Goal: Information Seeking & Learning: Learn about a topic

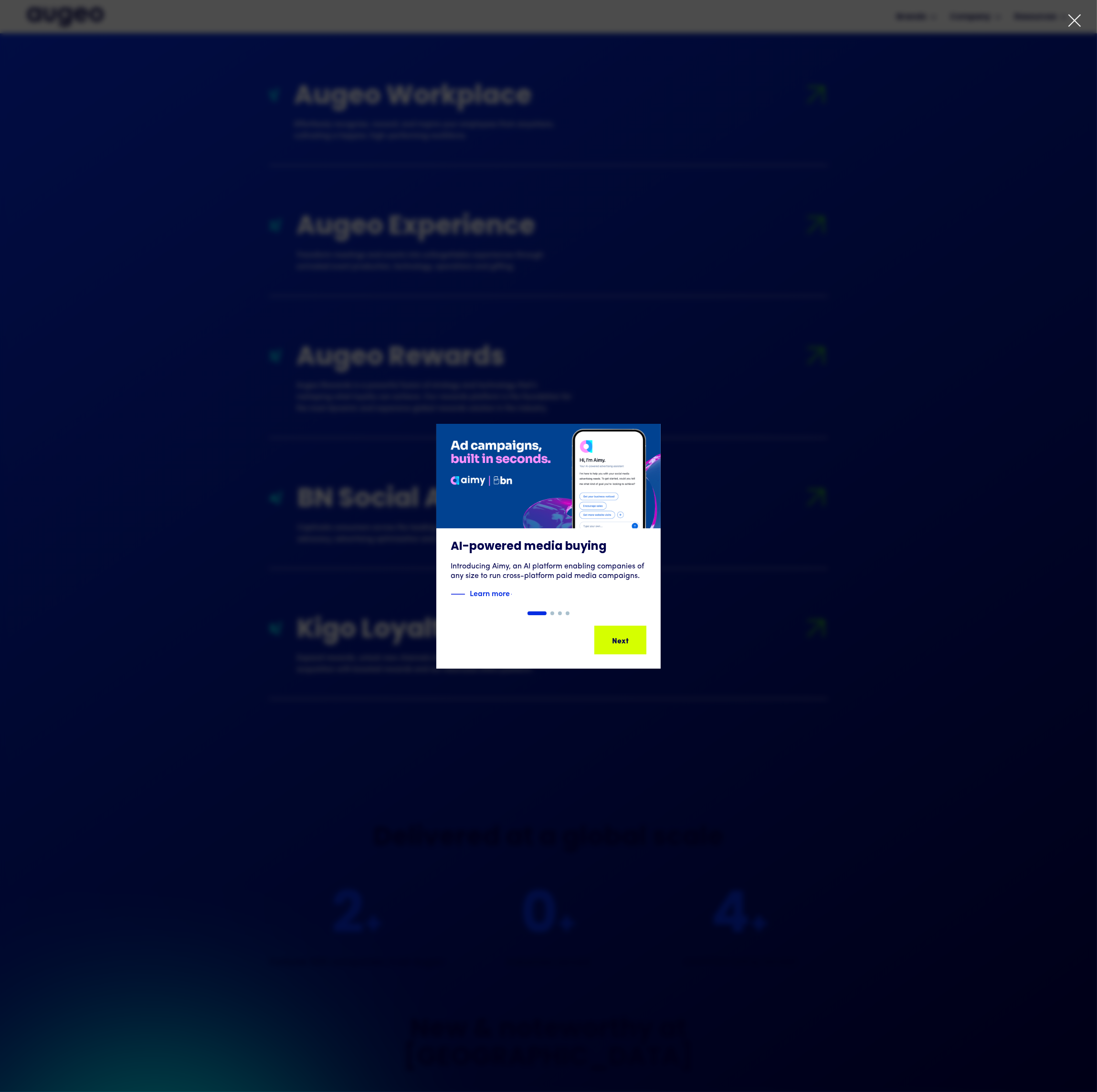
drag, startPoint x: 1100, startPoint y: 611, endPoint x: 1114, endPoint y: 974, distance: 363.3
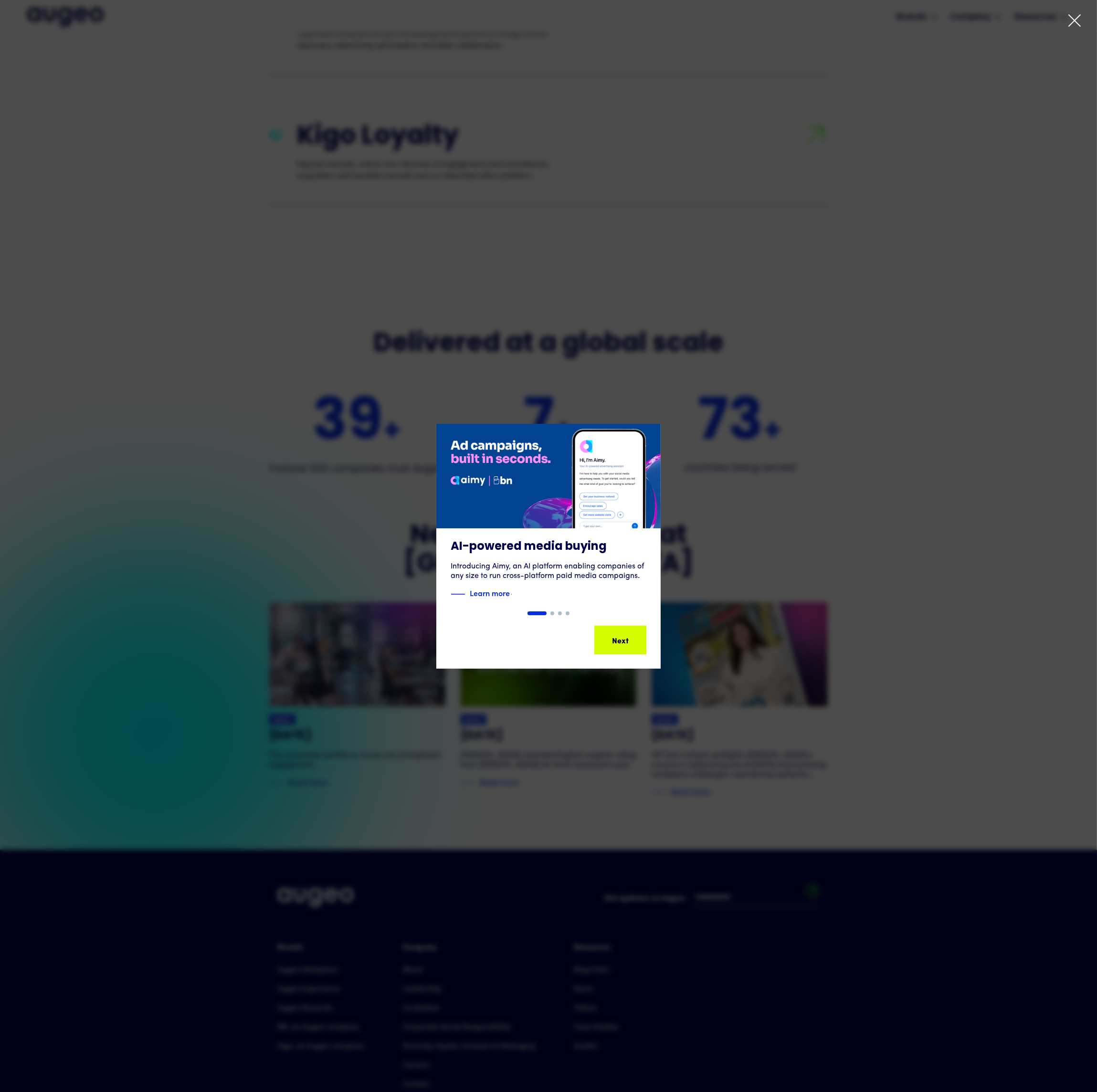
click at [962, 641] on div "1 of 4" at bounding box center [548, 546] width 1097 height 245
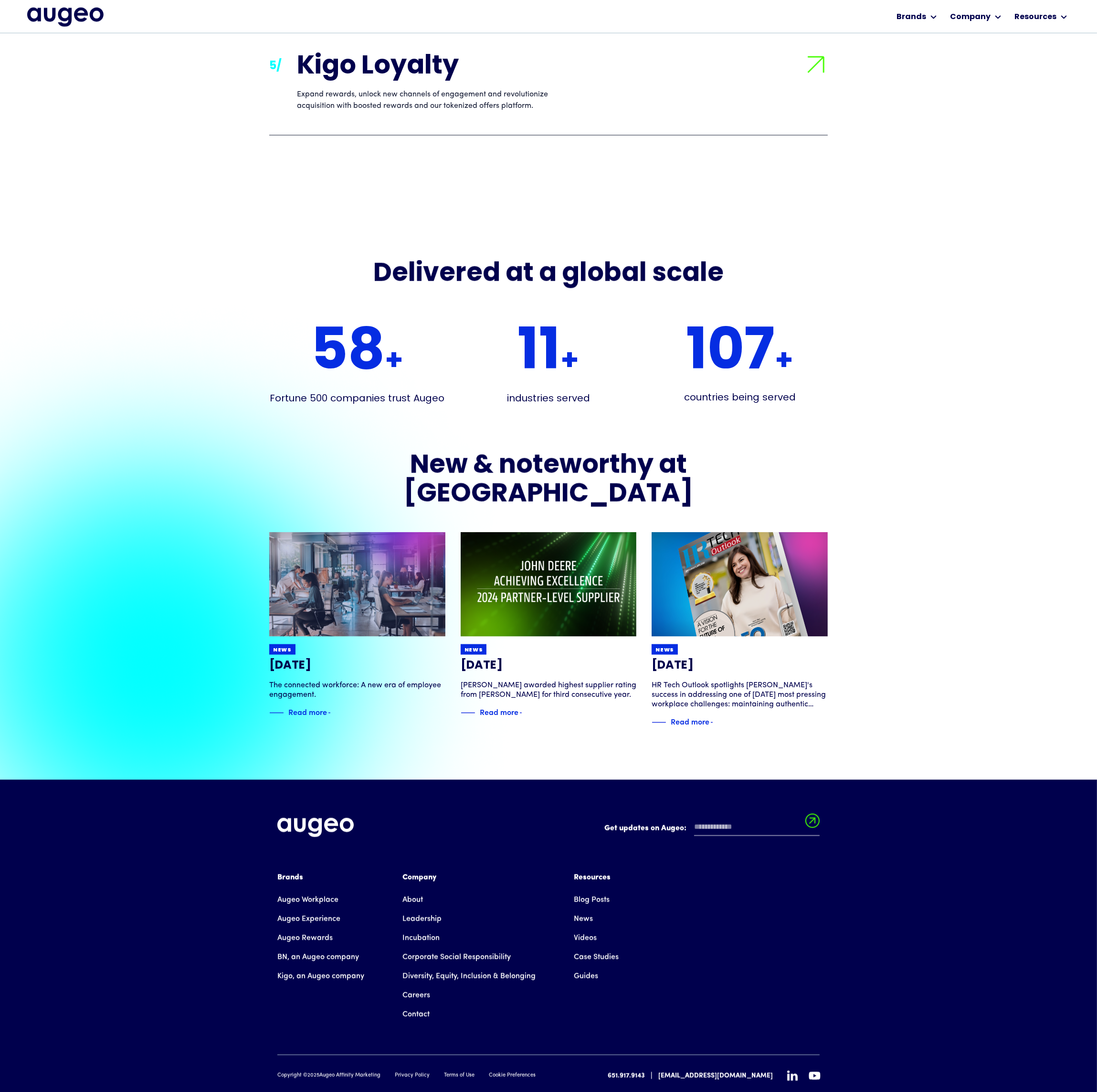
scroll to position [2208, 0]
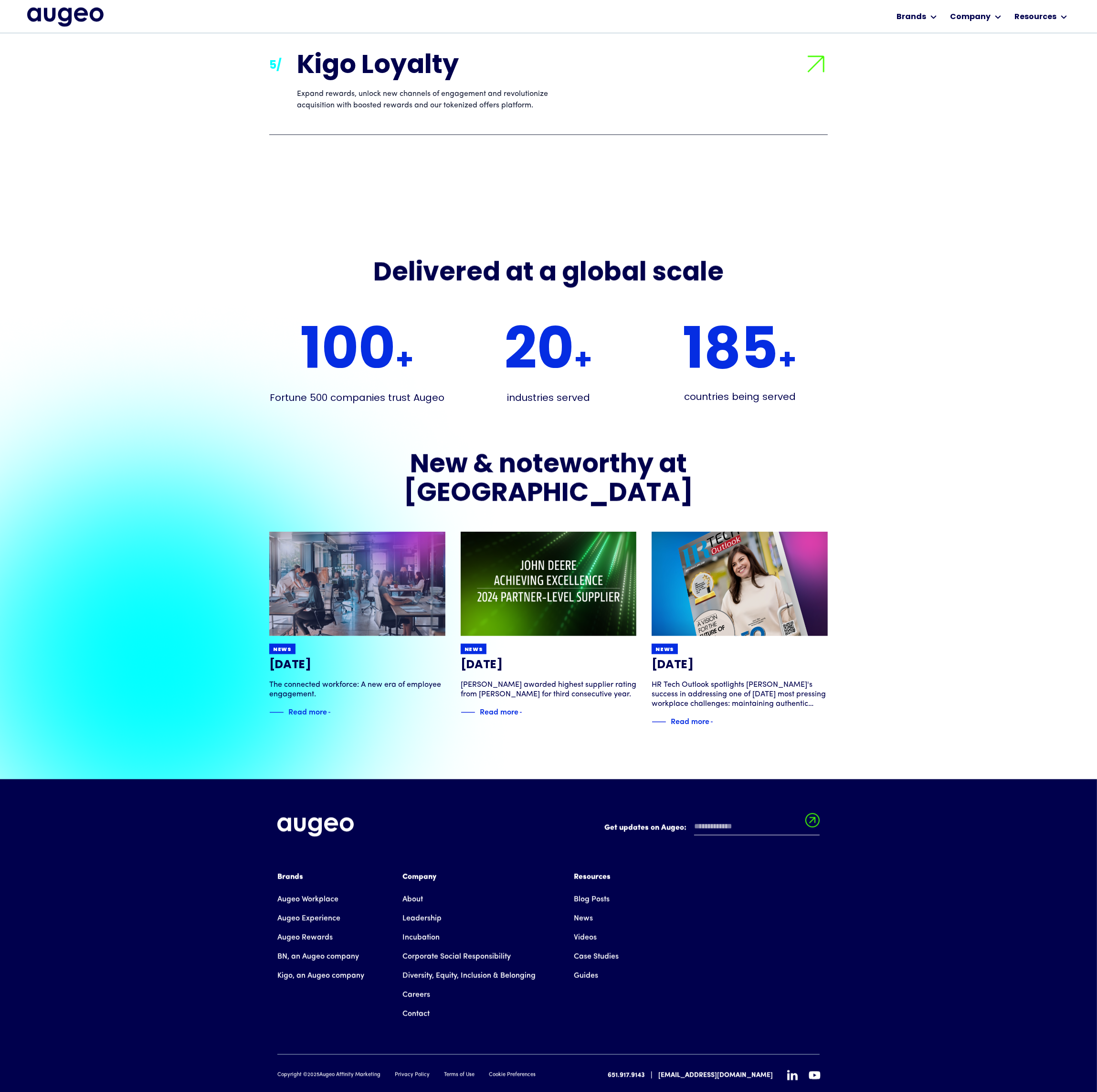
drag, startPoint x: 321, startPoint y: 1048, endPoint x: 382, endPoint y: 1050, distance: 61.0
click at [382, 1071] on div "Copyright © 2025 Augeo Affinity Marketing Privacy Policy Terms of Use Cookie Pr…" at bounding box center [406, 1075] width 258 height 8
copy div "Augeo Affinity Marketing"
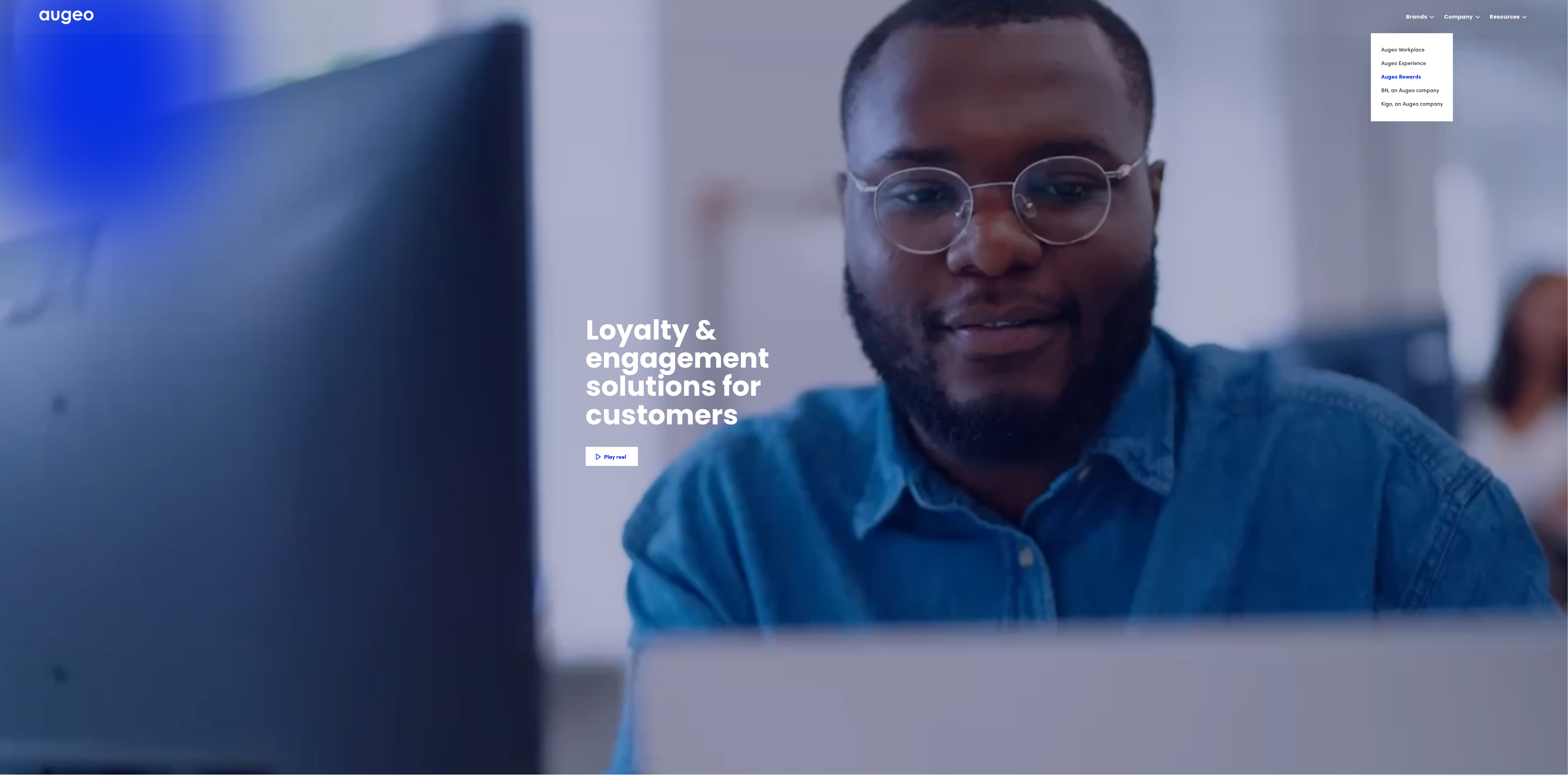
scroll to position [1, 0]
click at [779, 75] on link "Augeo Rewards" at bounding box center [1412, 77] width 61 height 13
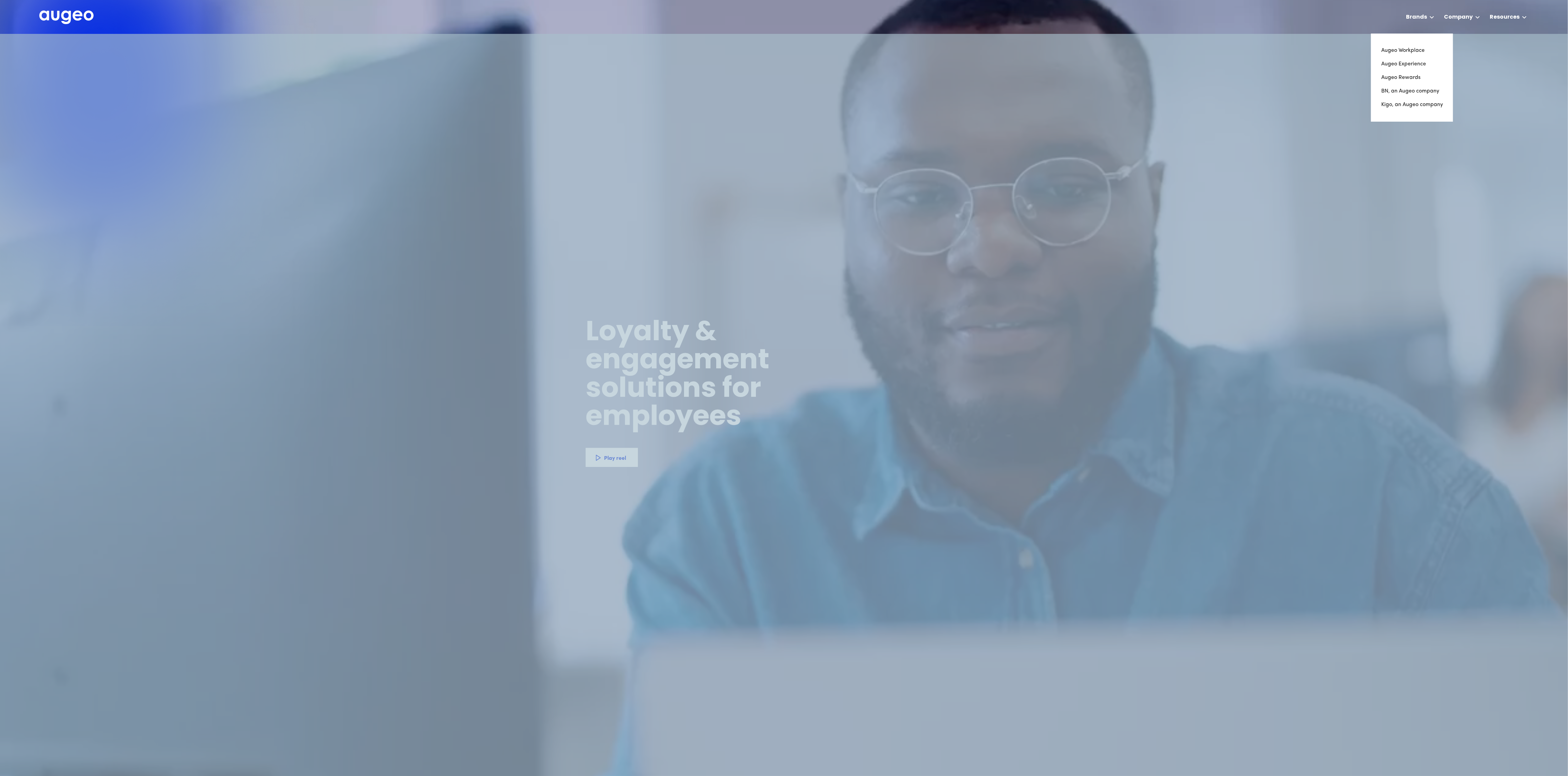
click at [0, 0] on div at bounding box center [0, 0] width 0 height 0
click at [1402, 105] on link "Kigo, an Augeo company" at bounding box center [1412, 105] width 63 height 13
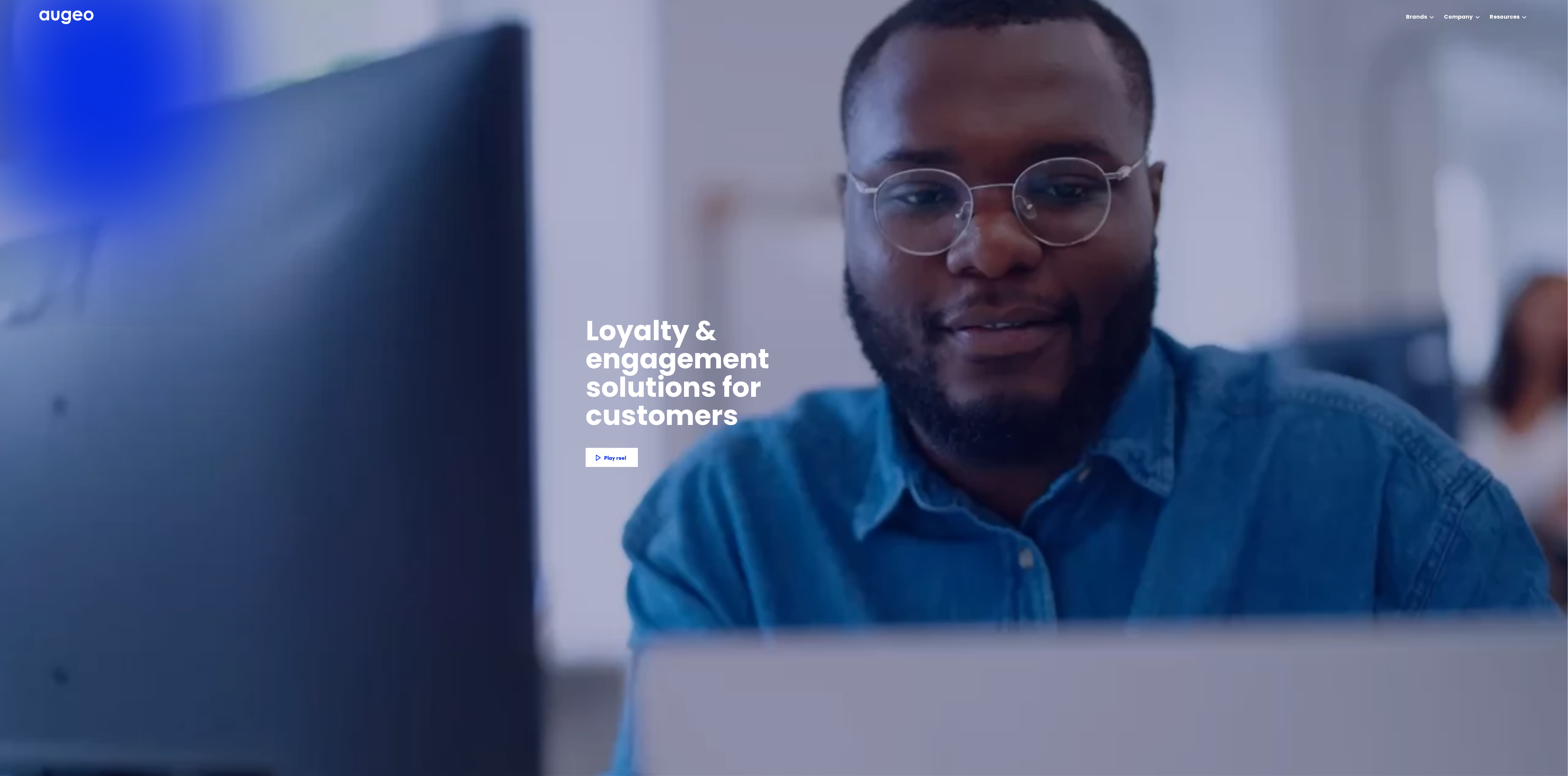
click at [995, 361] on div at bounding box center [784, 388] width 1568 height 776
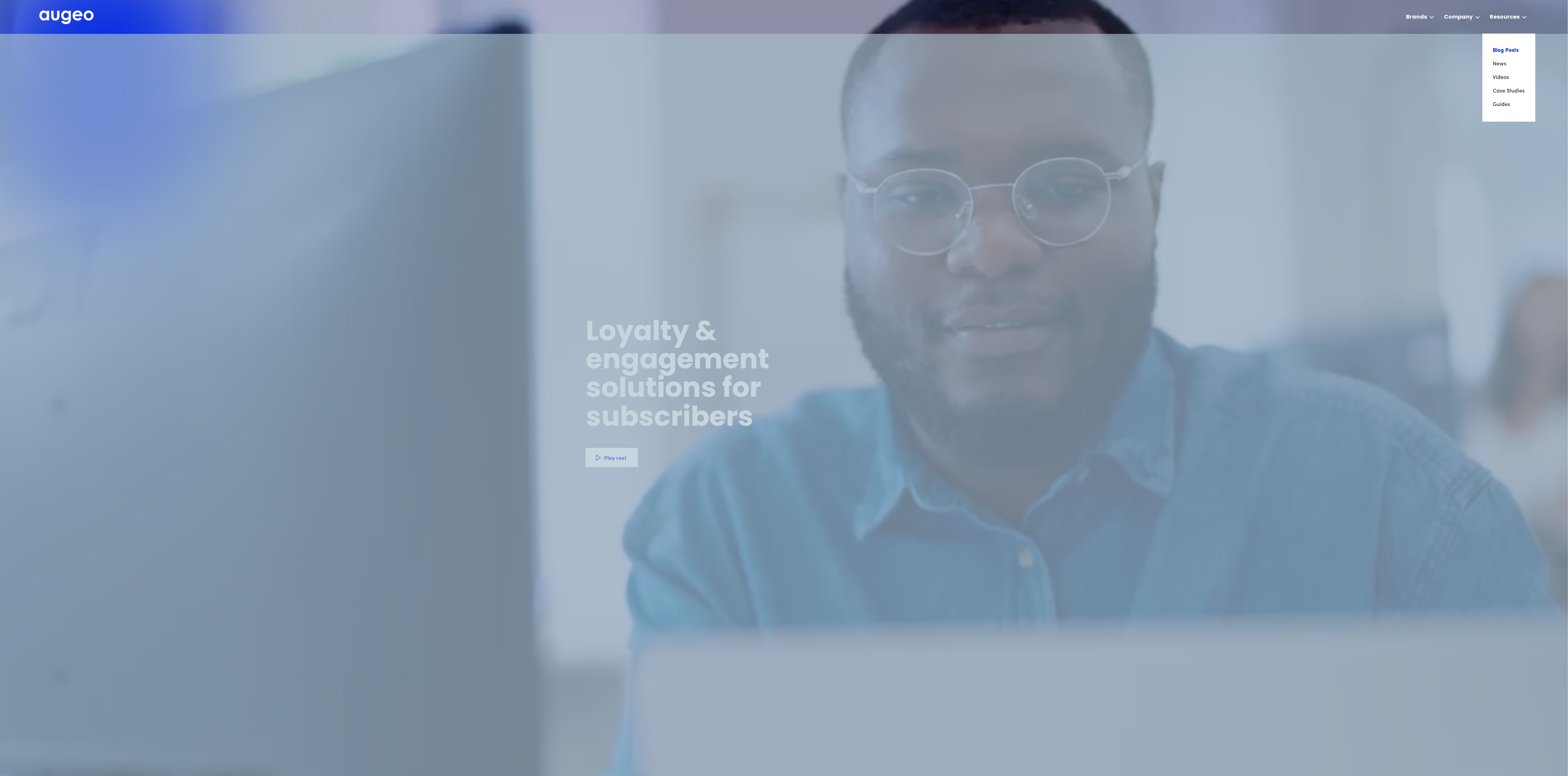
click at [1504, 46] on link "Blog Posts" at bounding box center [1508, 51] width 32 height 13
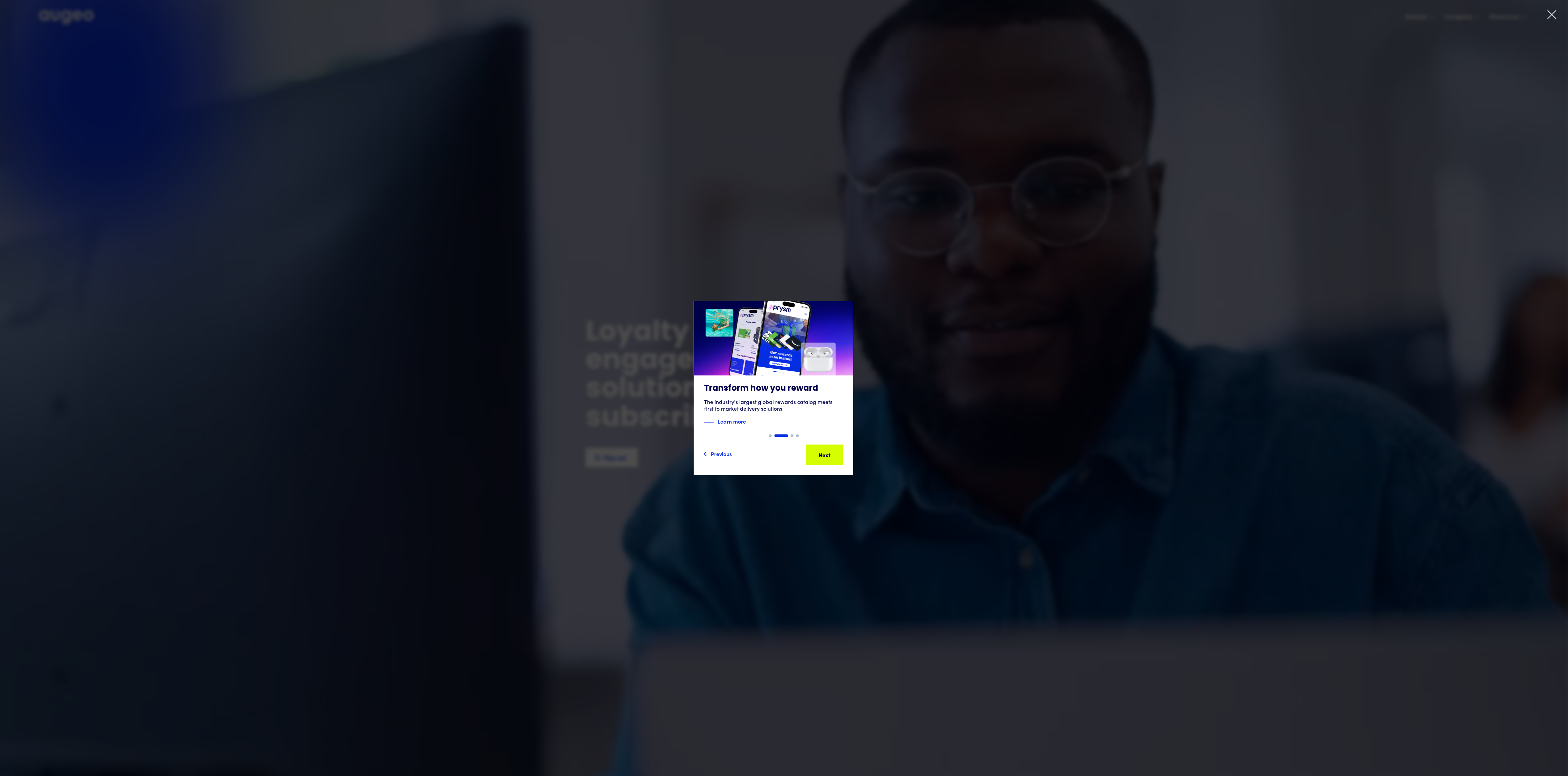
click at [929, 455] on div "2 of 4" at bounding box center [774, 388] width 1568 height 174
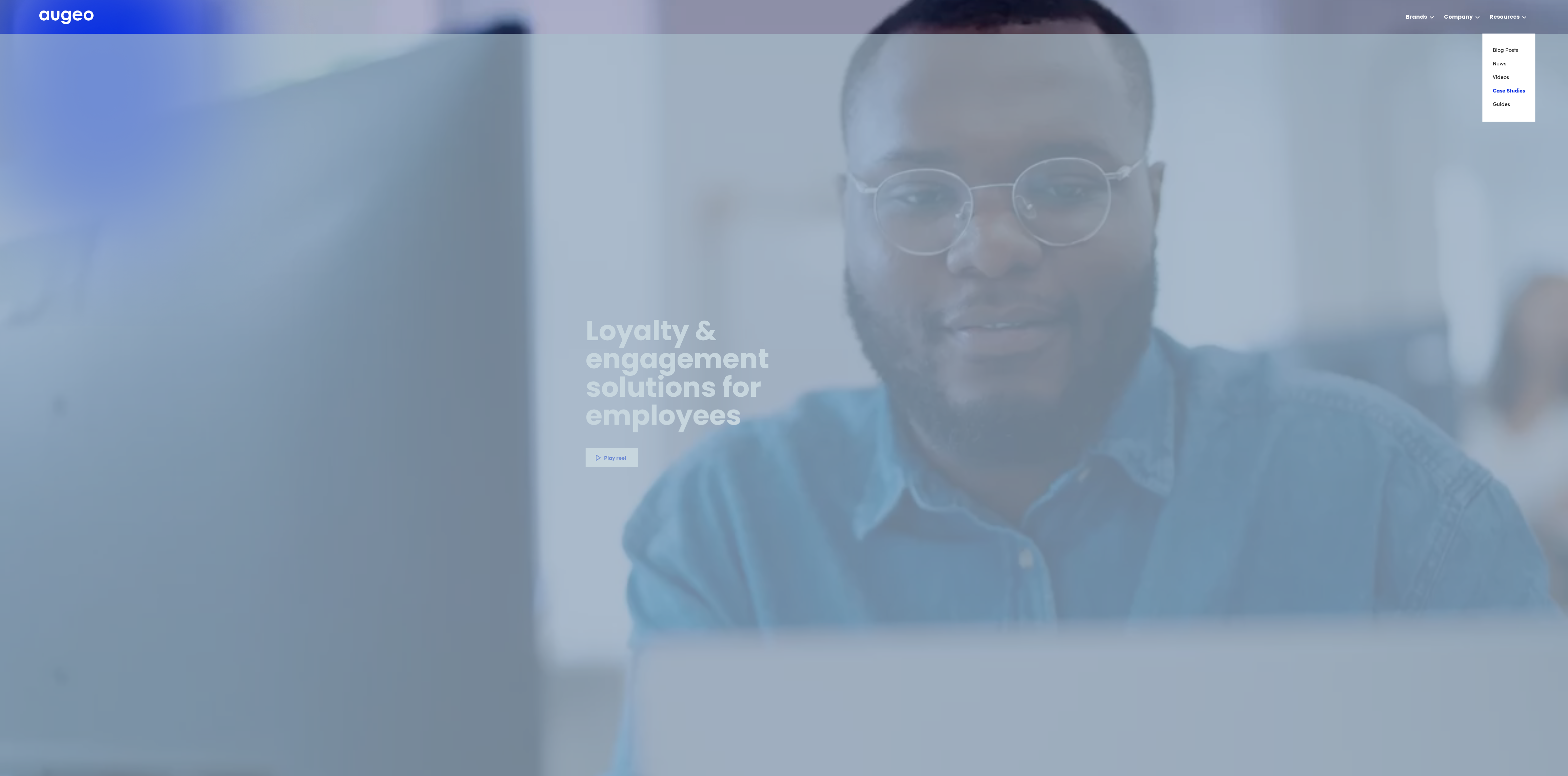
click at [1504, 90] on link "Case Studies" at bounding box center [1508, 91] width 32 height 13
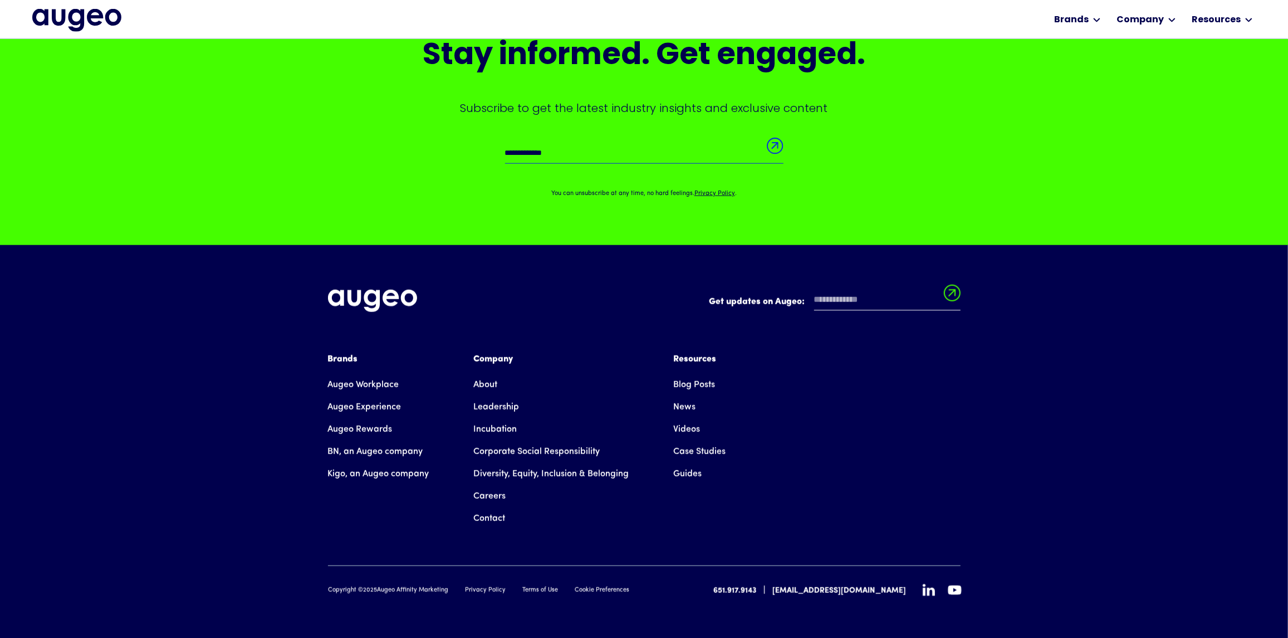
scroll to position [1157, 0]
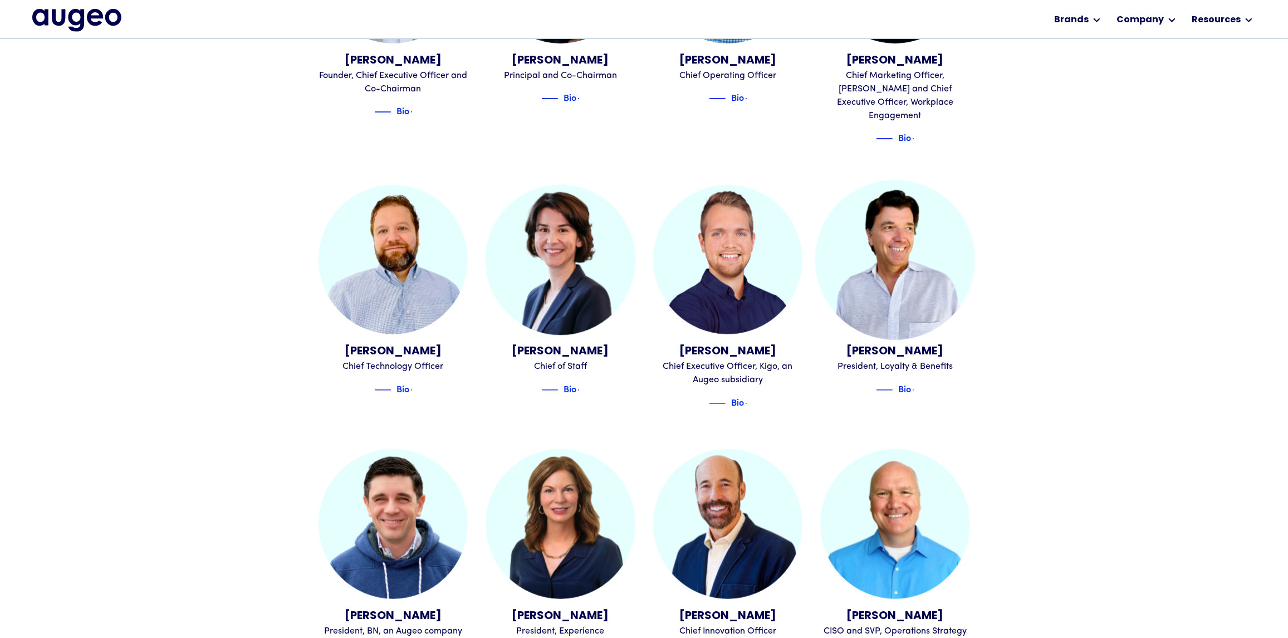
scroll to position [618, 0]
click at [907, 268] on img at bounding box center [895, 259] width 164 height 164
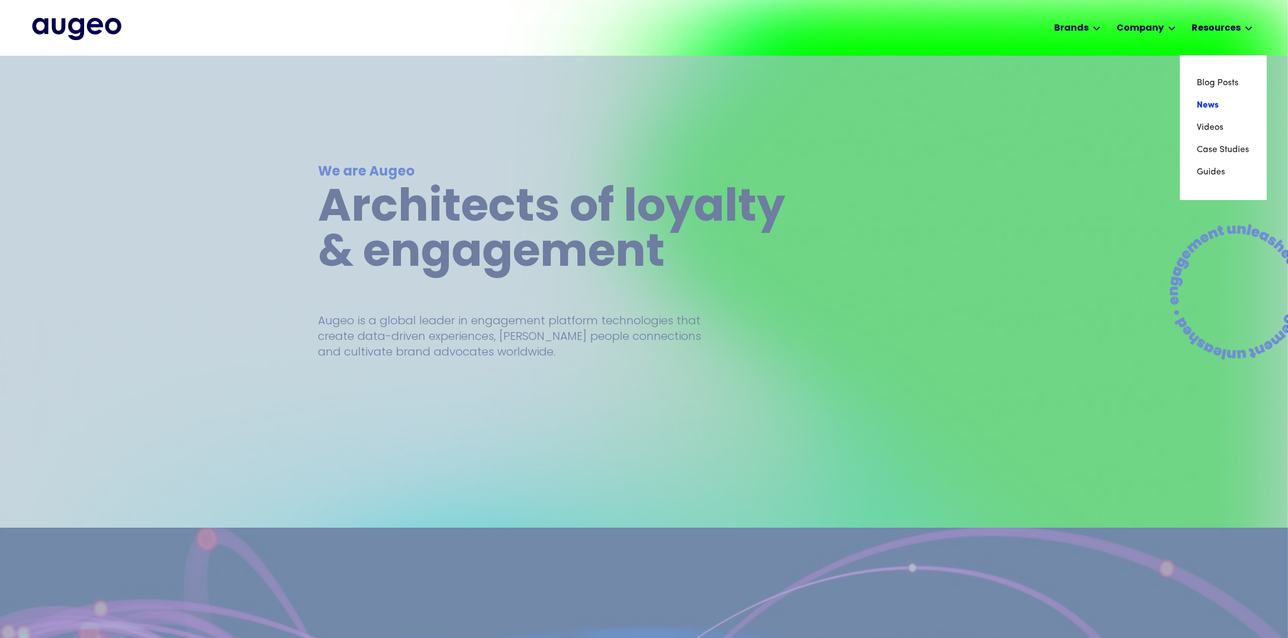
click at [1213, 105] on link "News" at bounding box center [1223, 105] width 53 height 22
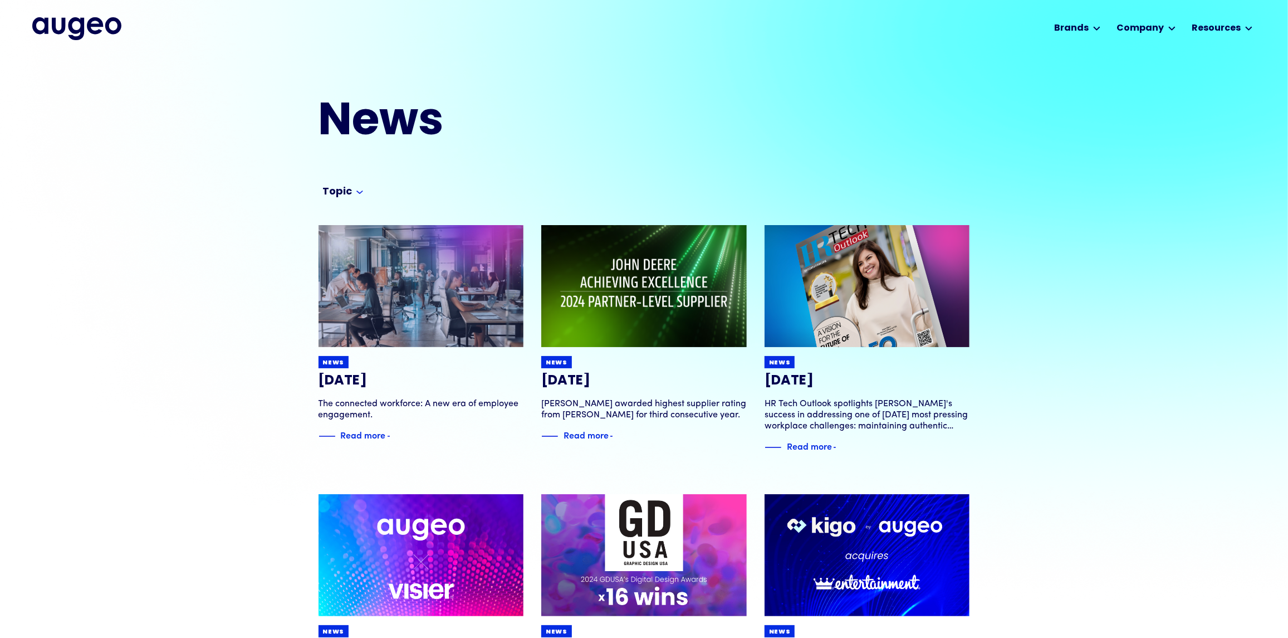
click at [110, 27] on img "home" at bounding box center [76, 28] width 89 height 22
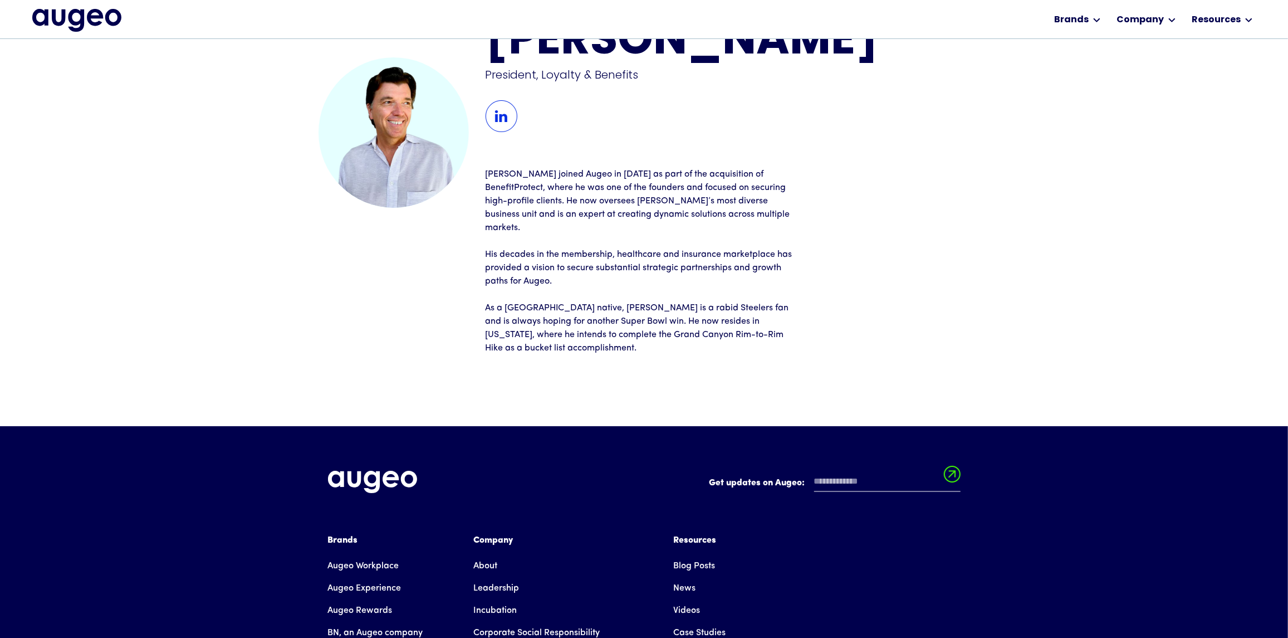
scroll to position [56, 0]
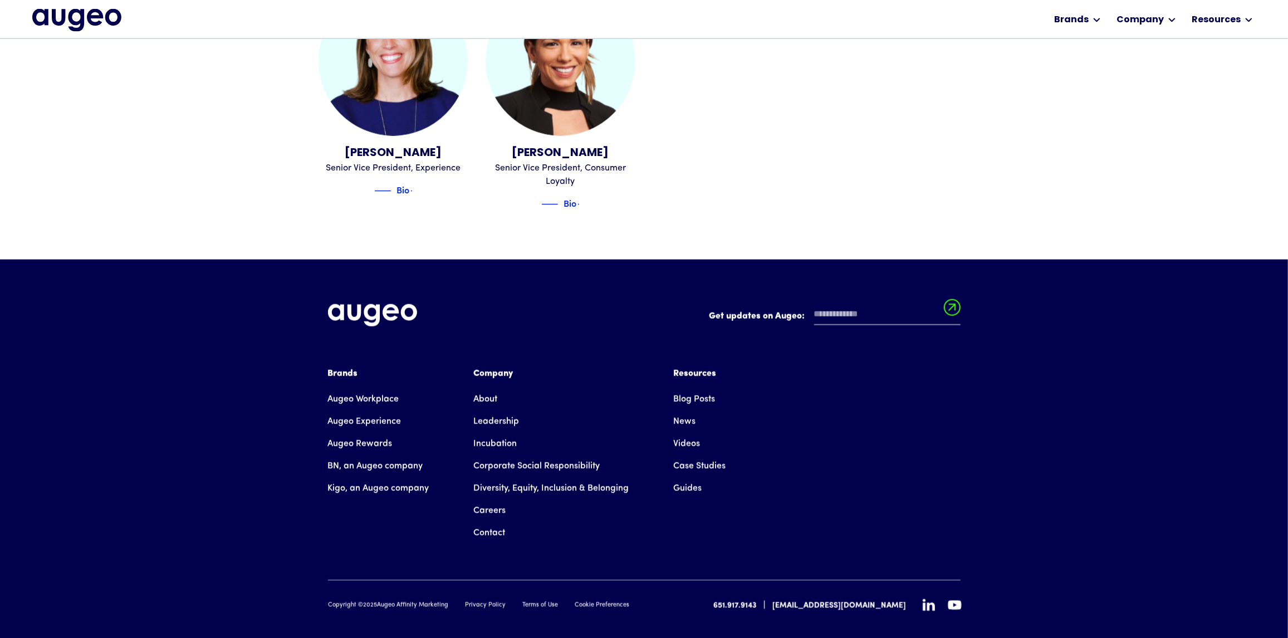
scroll to position [1595, 0]
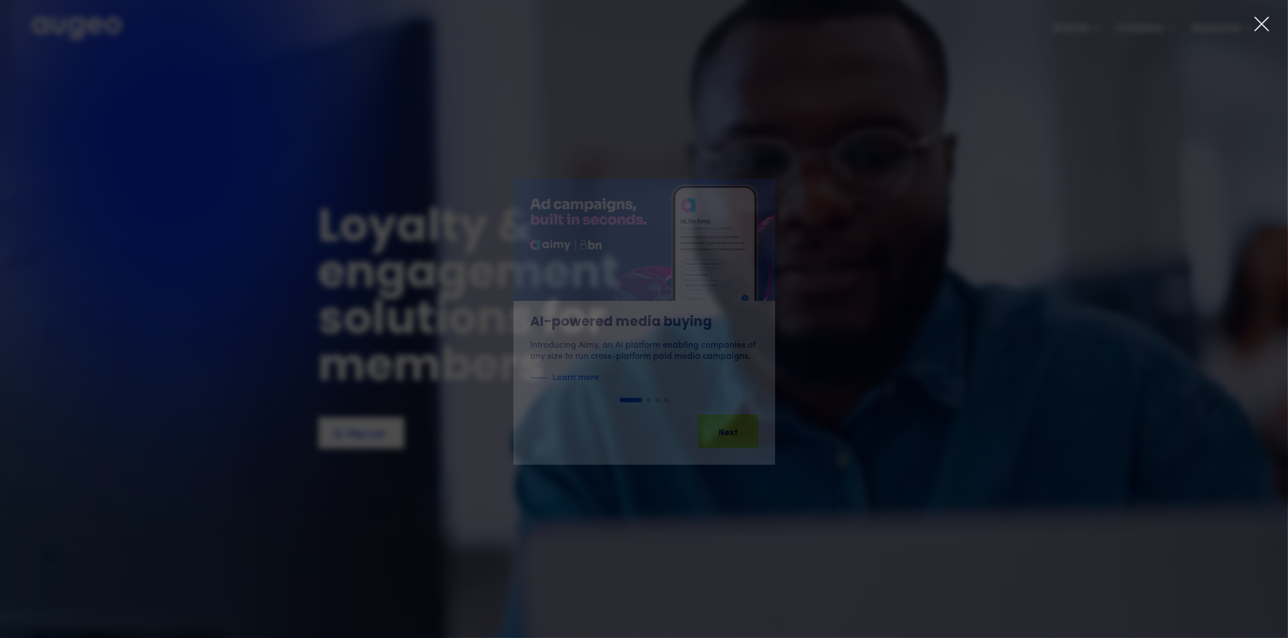
click at [545, 157] on div "AI-powered media buying Introducing Aimy, an AI platform enabling companies of …" at bounding box center [644, 321] width 1288 height 478
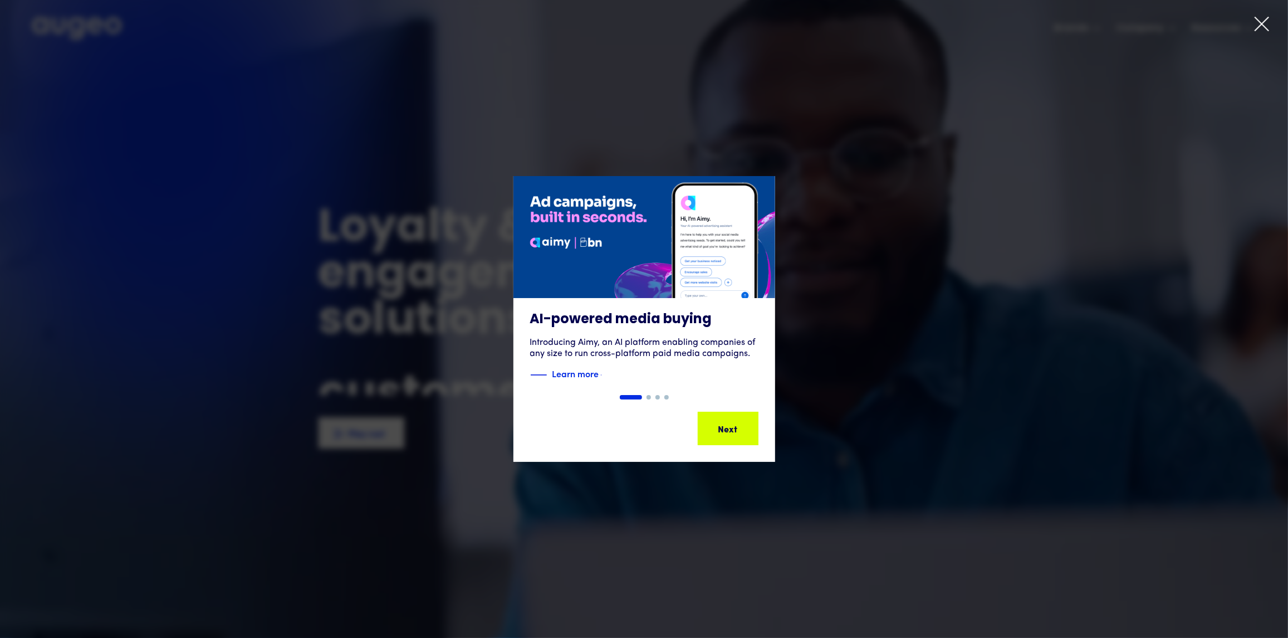
click at [1259, 25] on icon at bounding box center [1261, 24] width 17 height 17
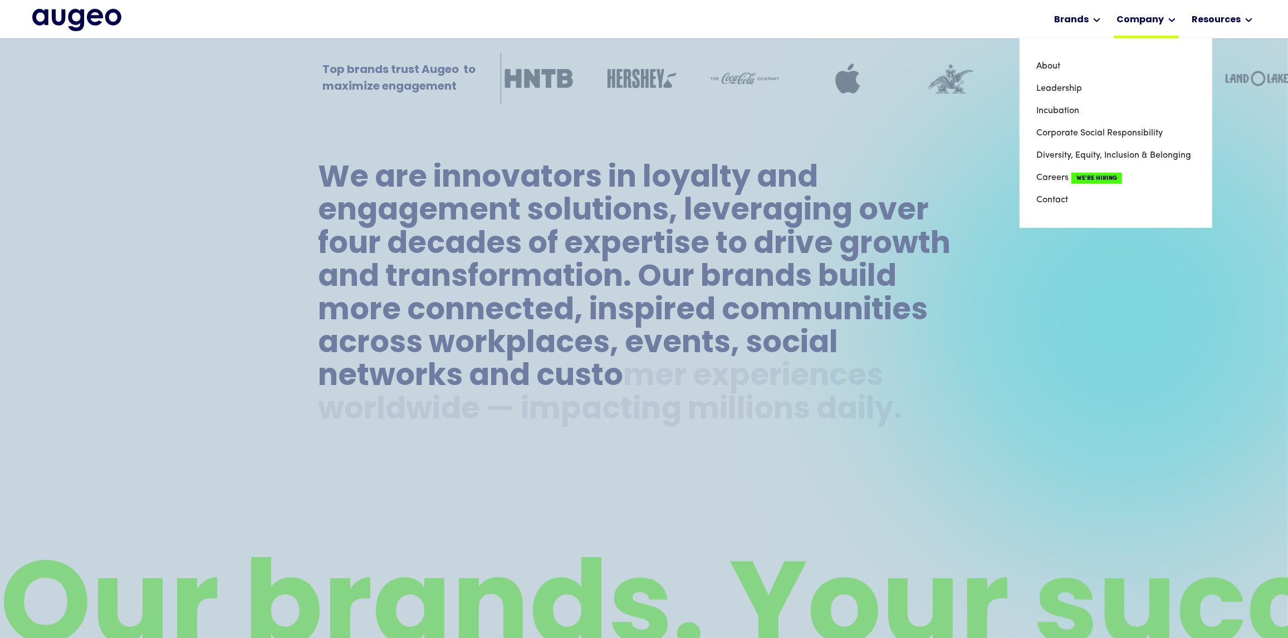
scroll to position [618, 0]
click at [1060, 180] on link "Careers We're Hiring" at bounding box center [1115, 177] width 159 height 22
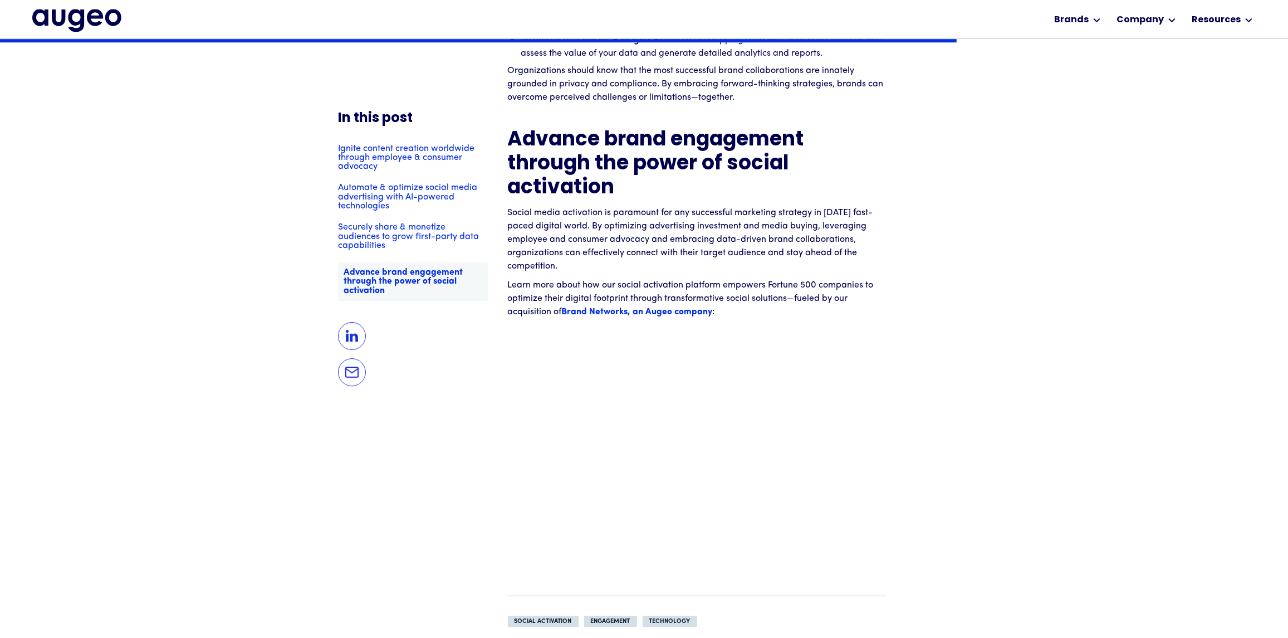
scroll to position [3031, 0]
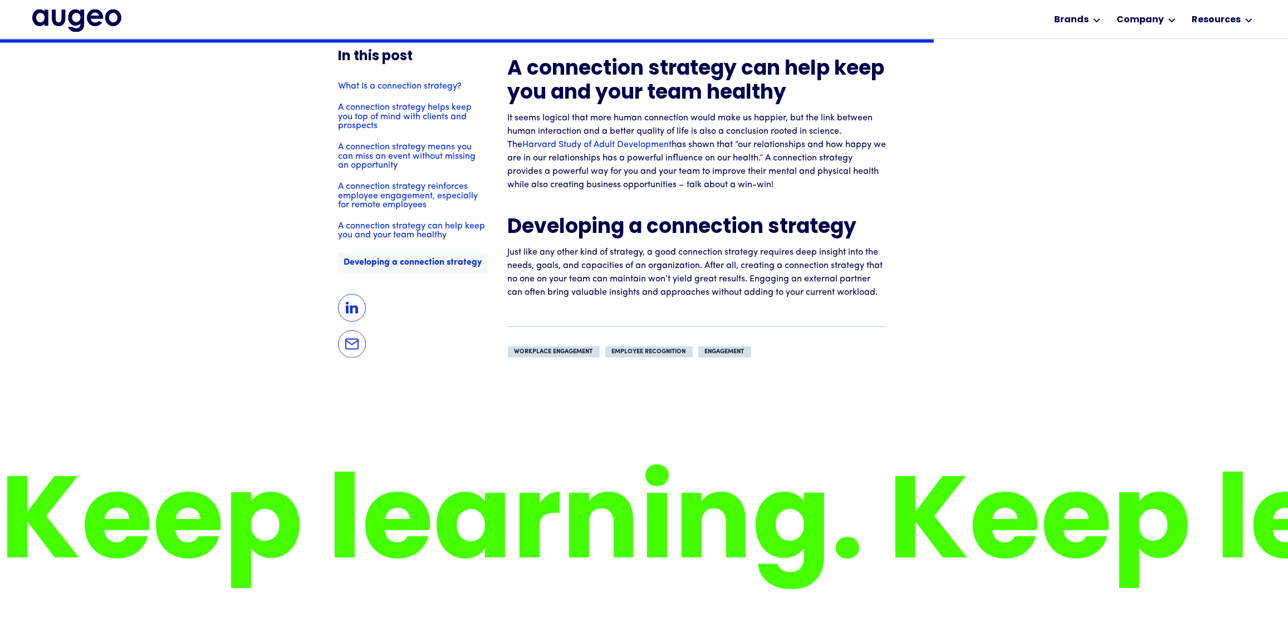
scroll to position [2020, 0]
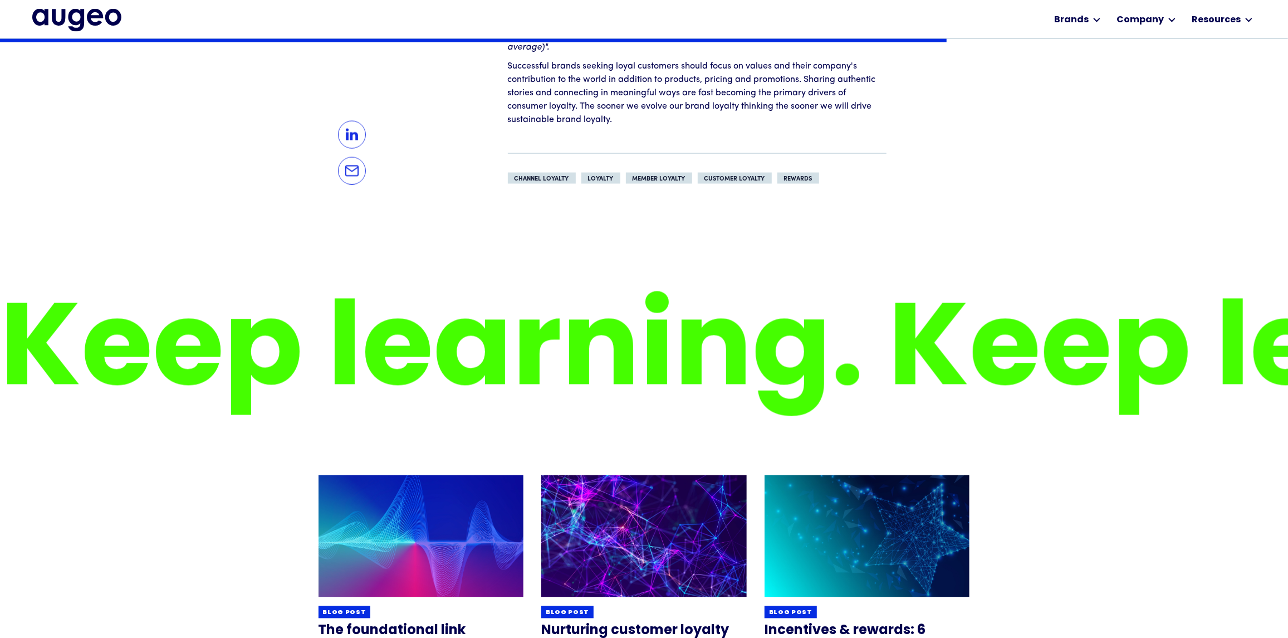
scroll to position [1683, 0]
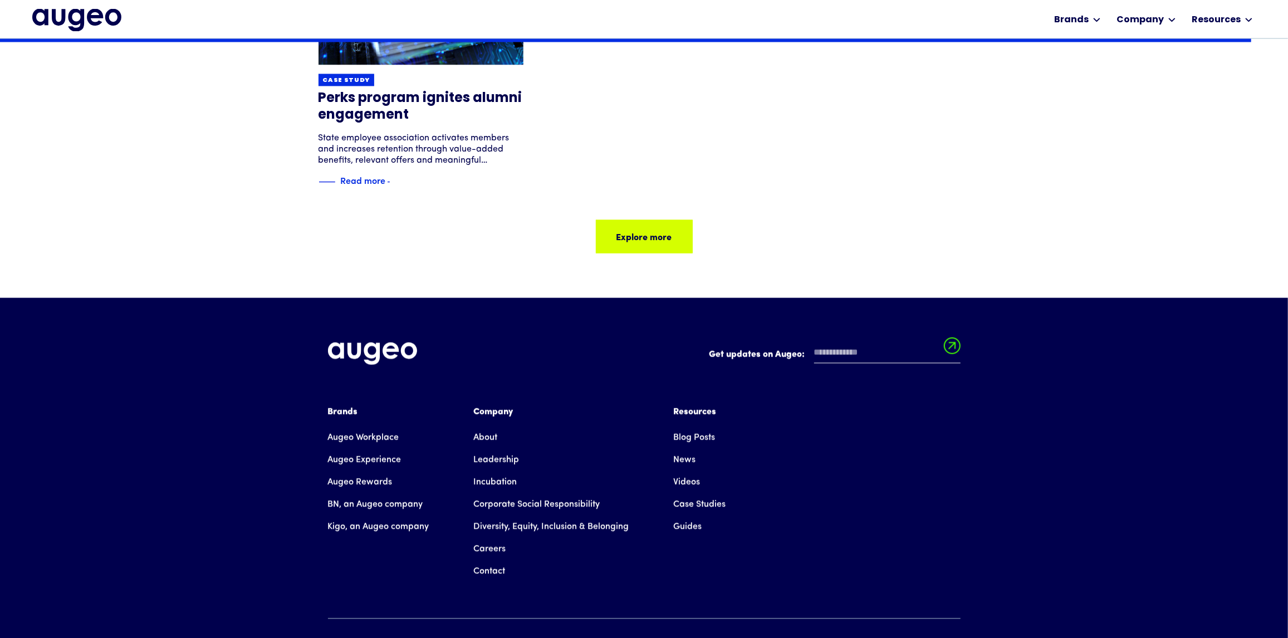
scroll to position [1908, 0]
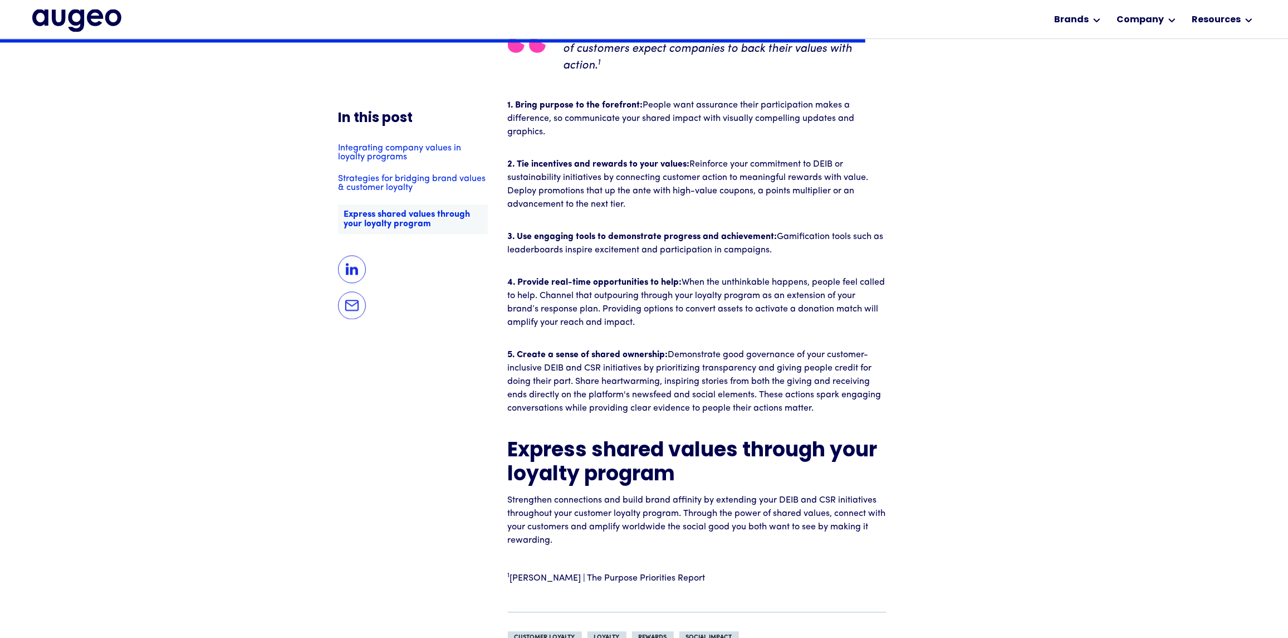
scroll to position [2362, 0]
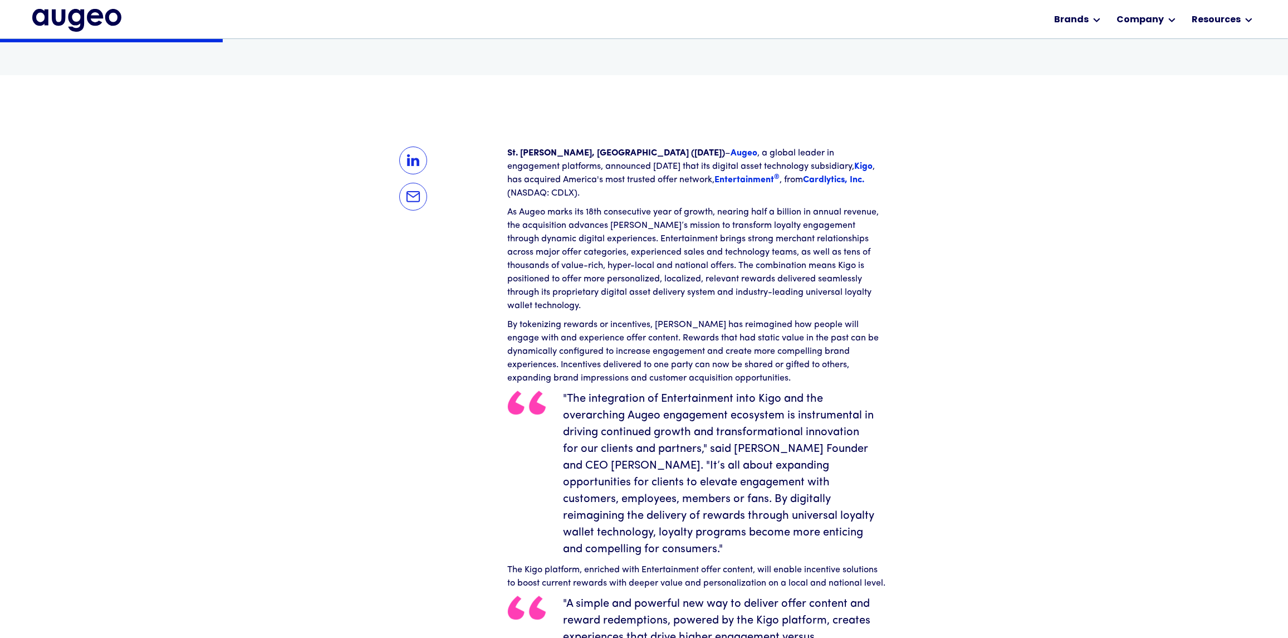
scroll to position [336, 0]
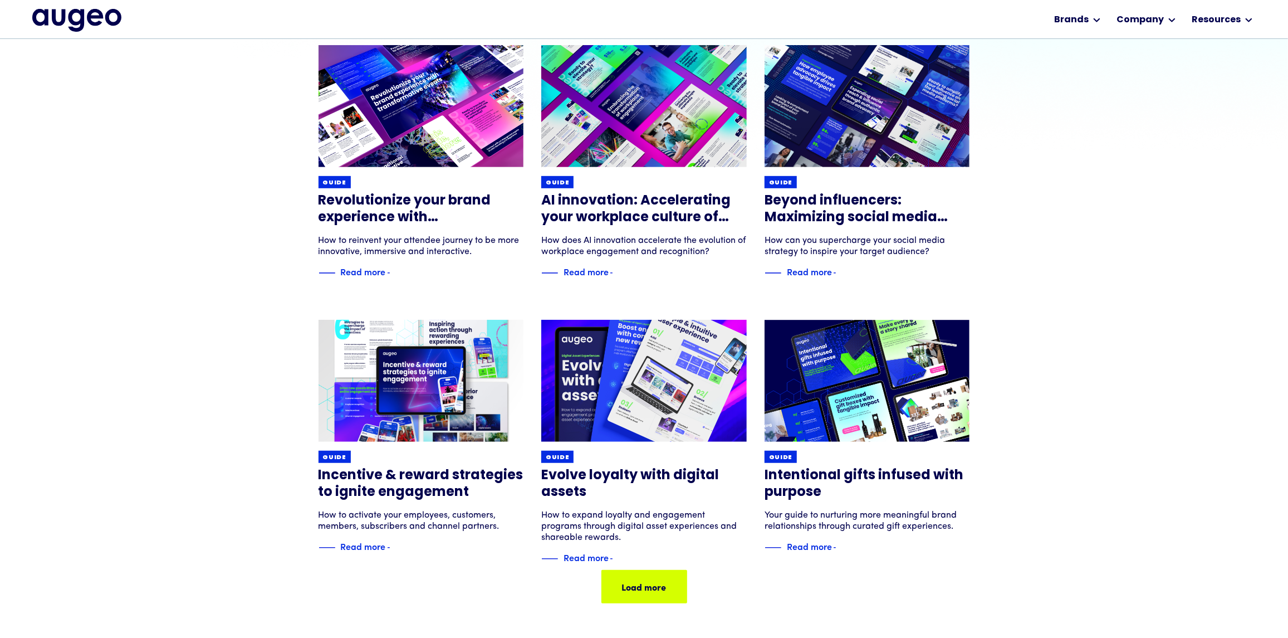
scroll to position [449, 0]
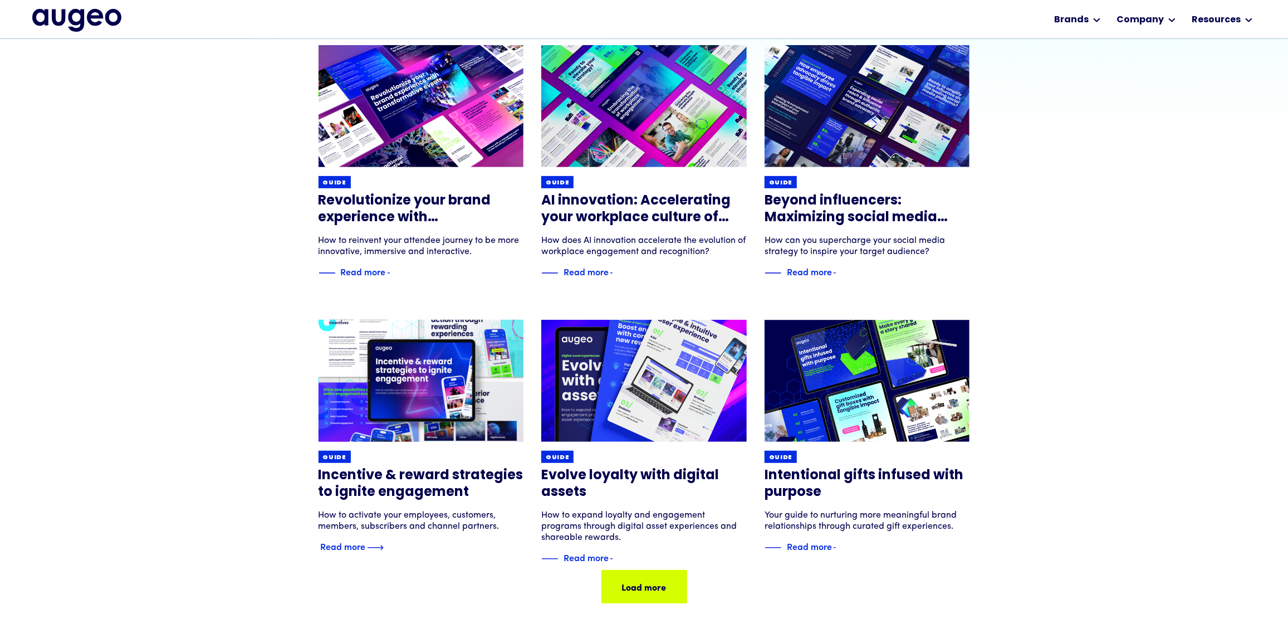
click at [460, 472] on h3 "Incentive & reward strategies to ignite engagement" at bounding box center [421, 483] width 205 height 33
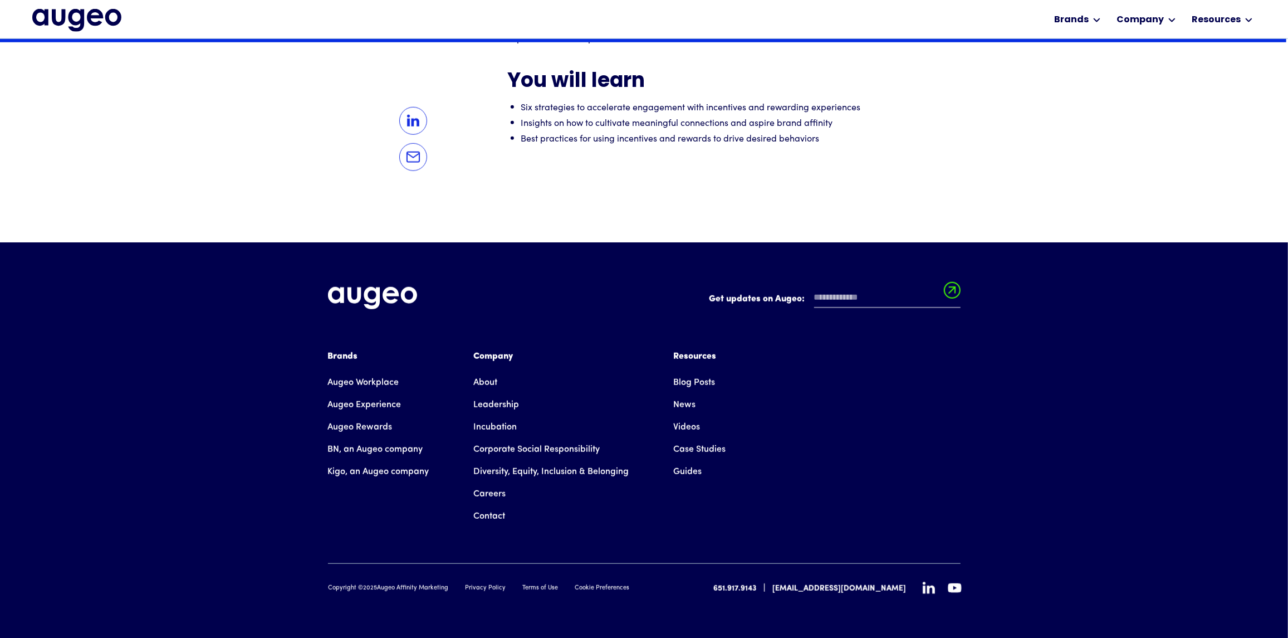
scroll to position [868, 0]
click at [1018, 498] on div "Get updates on Augeo: Get updates on Augeo: Thanks for subscribing! Oops! Somet…" at bounding box center [644, 440] width 1288 height 396
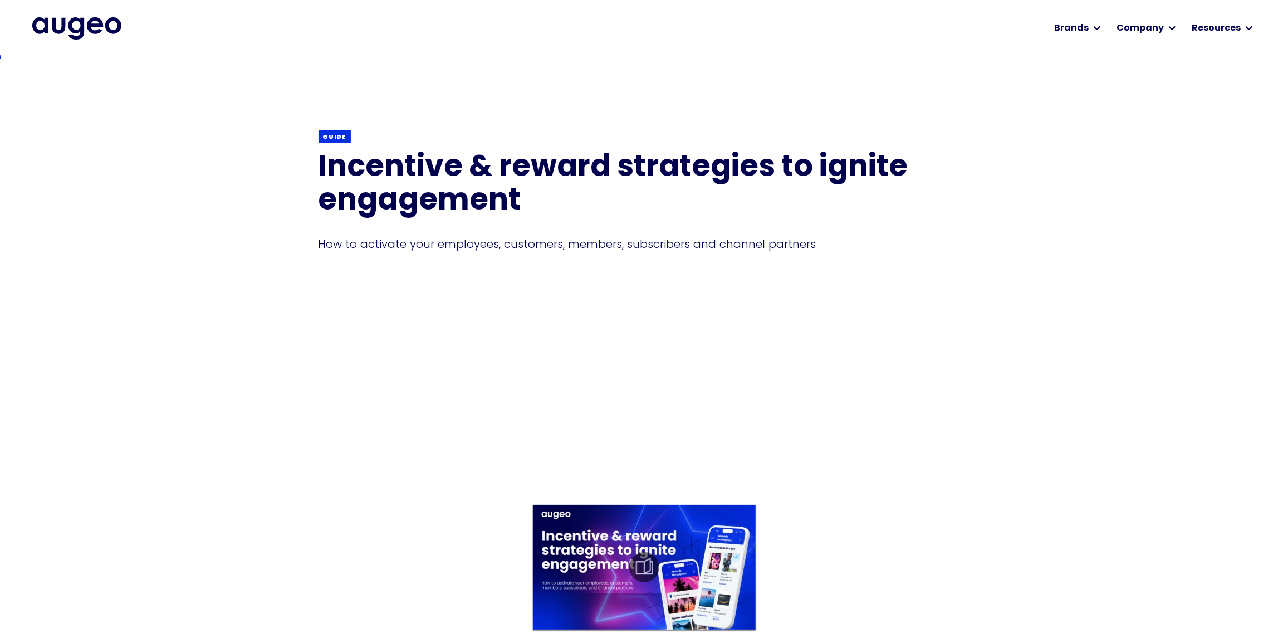
scroll to position [0, 0]
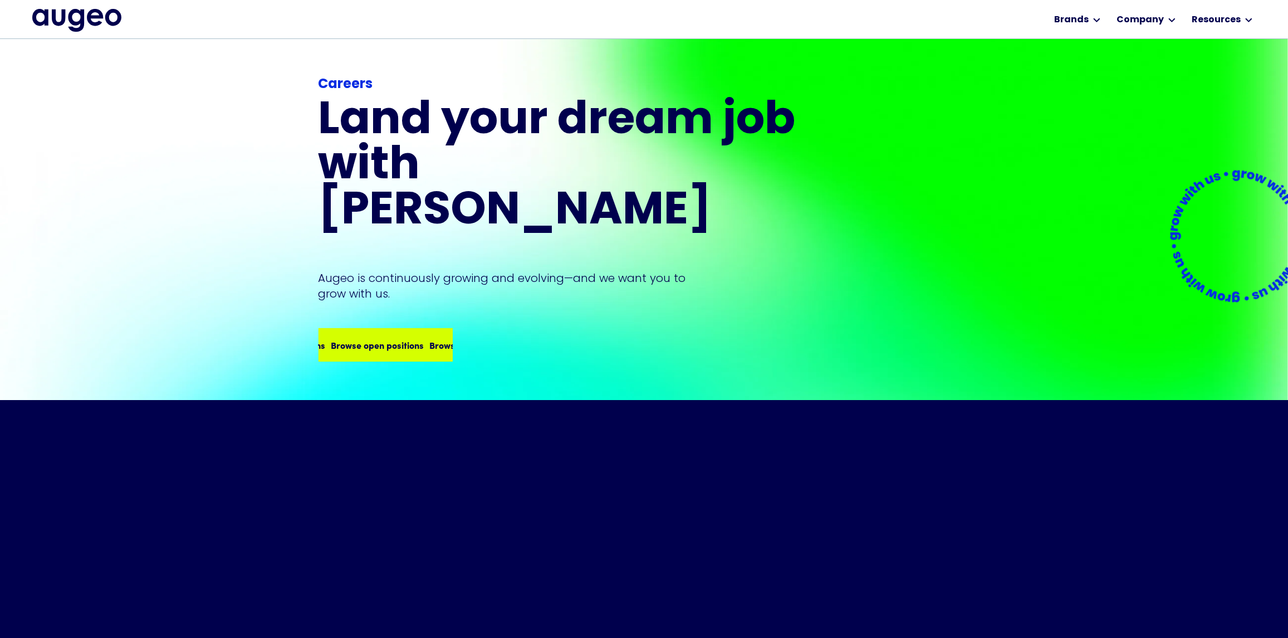
scroll to position [53, 0]
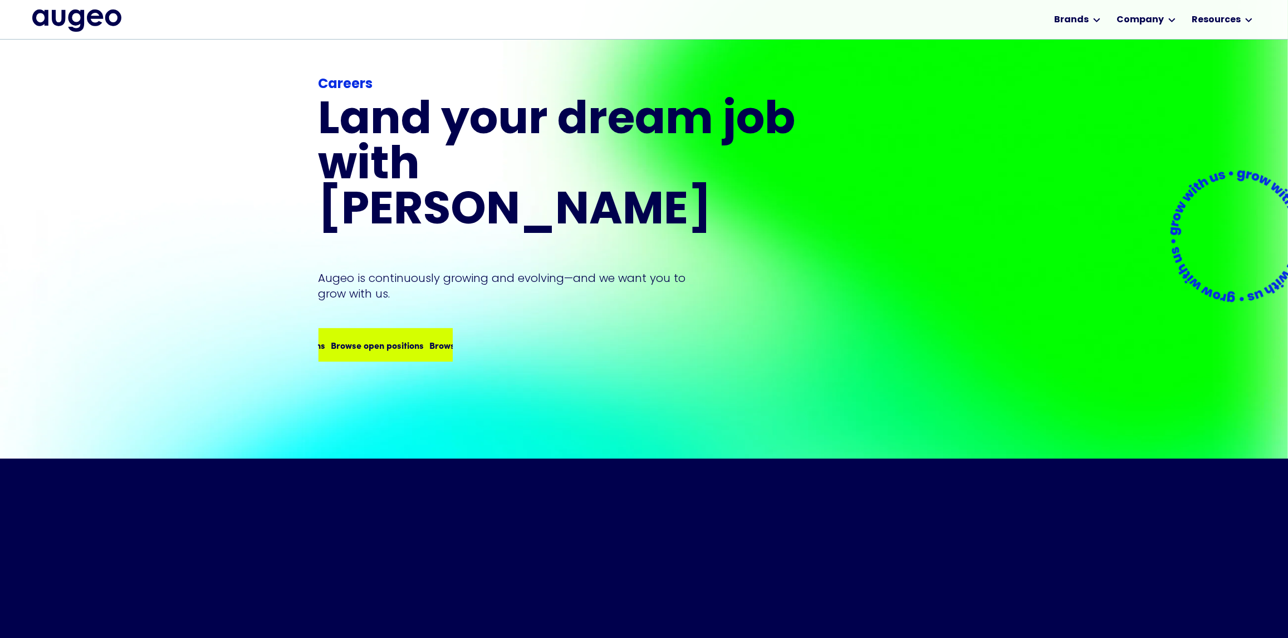
click at [382, 338] on div "Browse open positions" at bounding box center [376, 344] width 93 height 13
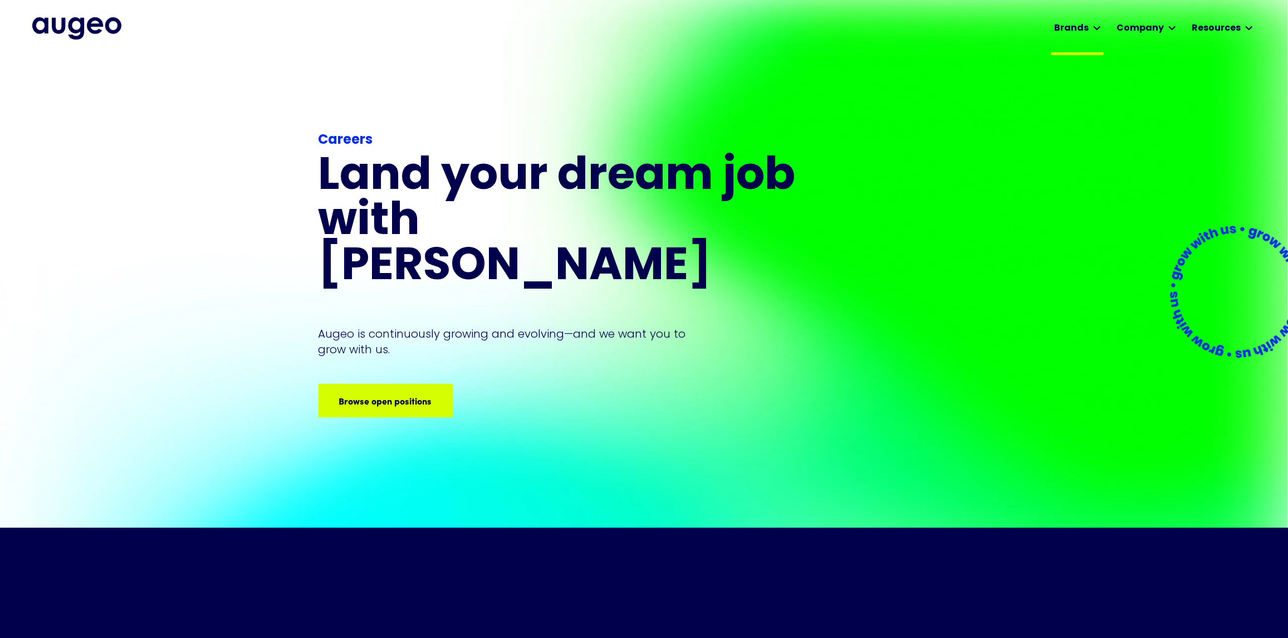
scroll to position [0, 0]
